Goal: Information Seeking & Learning: Learn about a topic

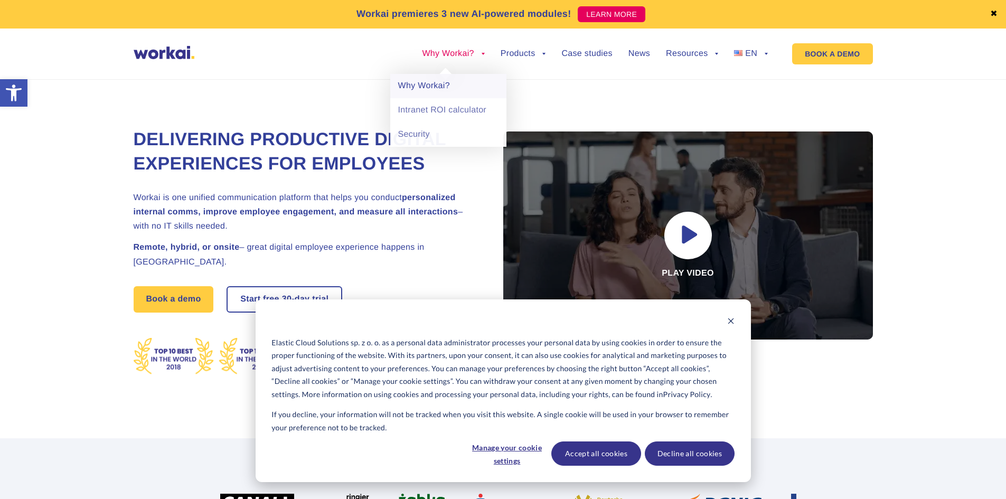
click at [445, 90] on link "Why Workai?" at bounding box center [448, 86] width 116 height 24
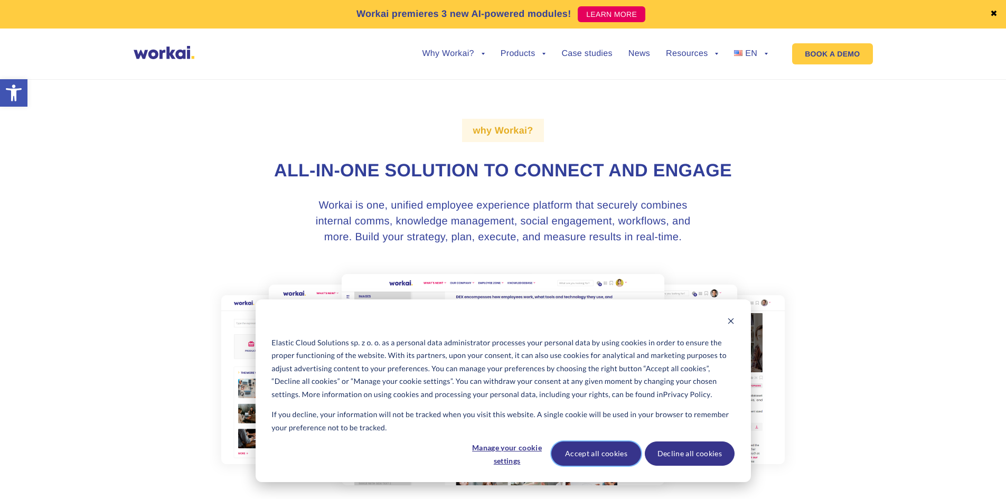
click at [609, 455] on button "Accept all cookies" at bounding box center [596, 453] width 90 height 24
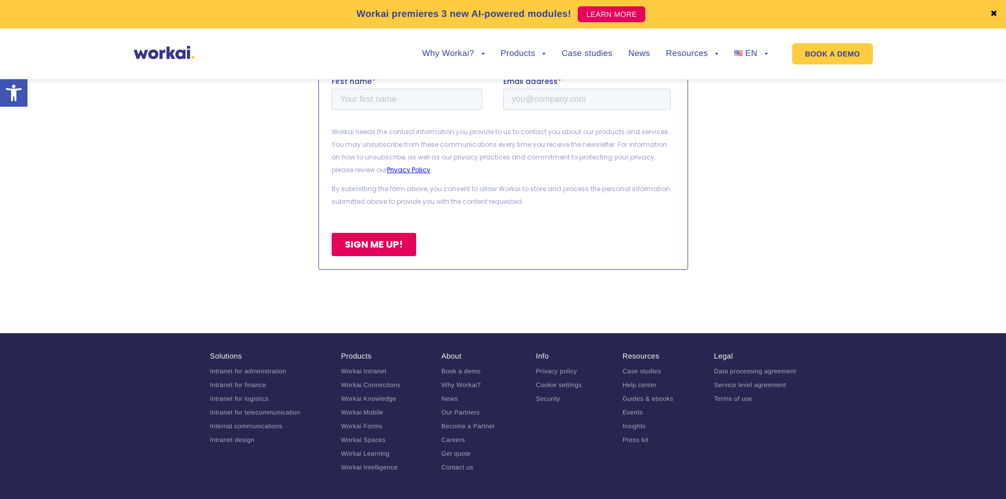
scroll to position [2491, 0]
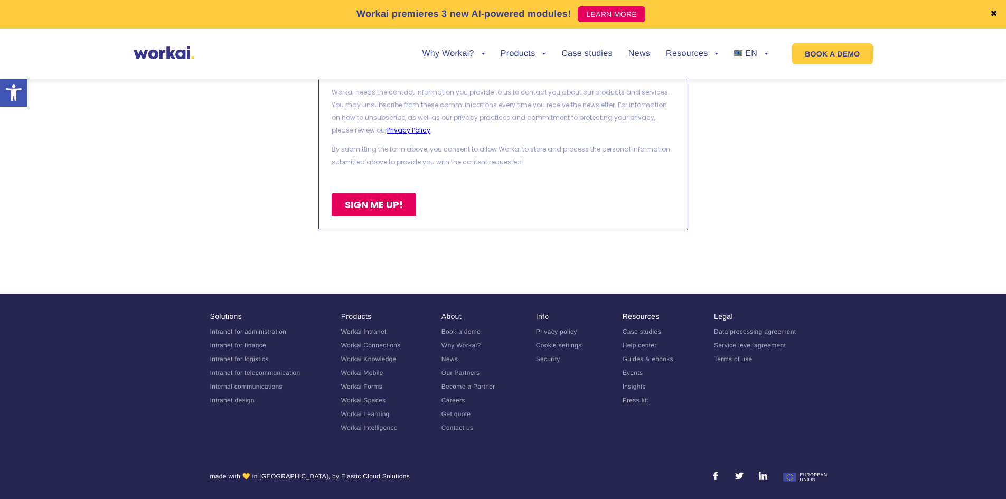
click at [370, 371] on link "Workai Mobile" at bounding box center [362, 372] width 42 height 7
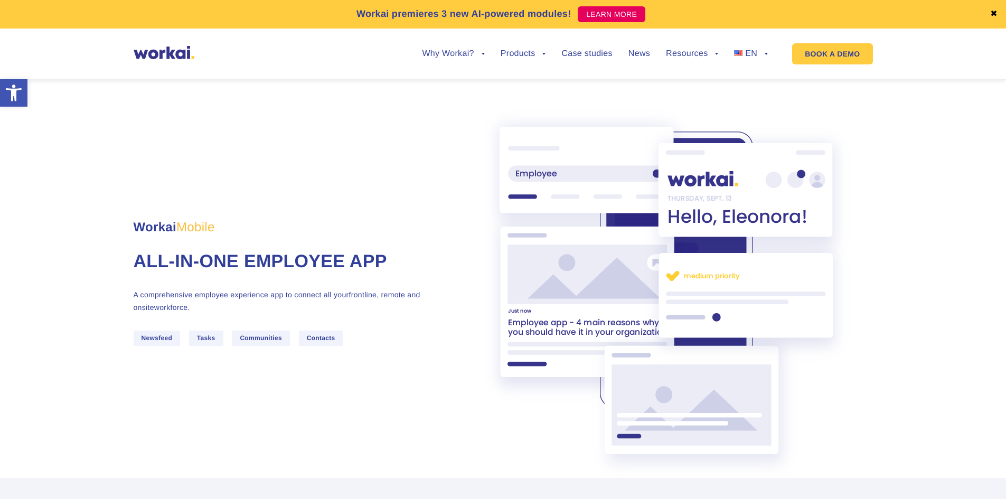
scroll to position [211, 0]
